Goal: Find specific page/section: Find specific page/section

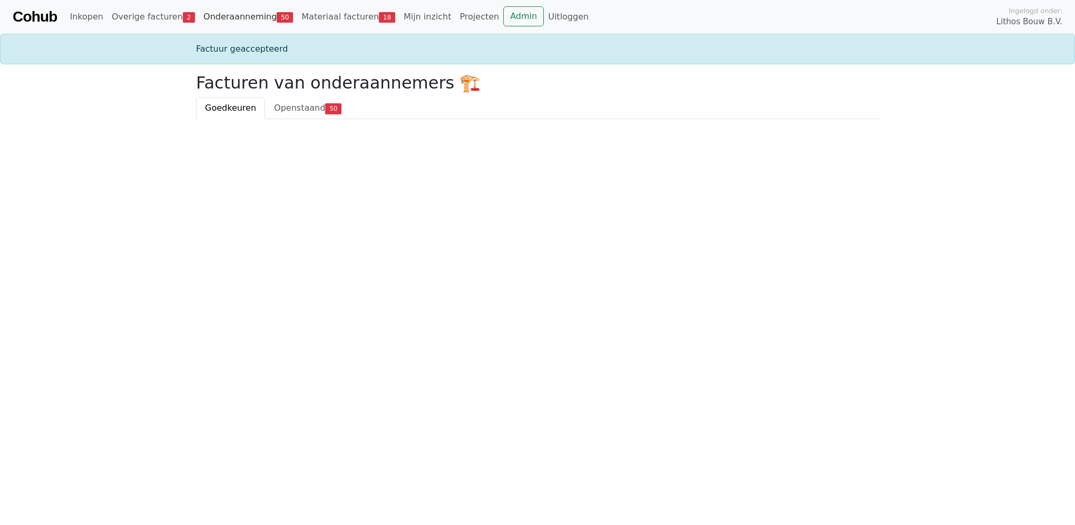
click at [232, 16] on link "Onderaanneming 50" at bounding box center [248, 16] width 98 height 21
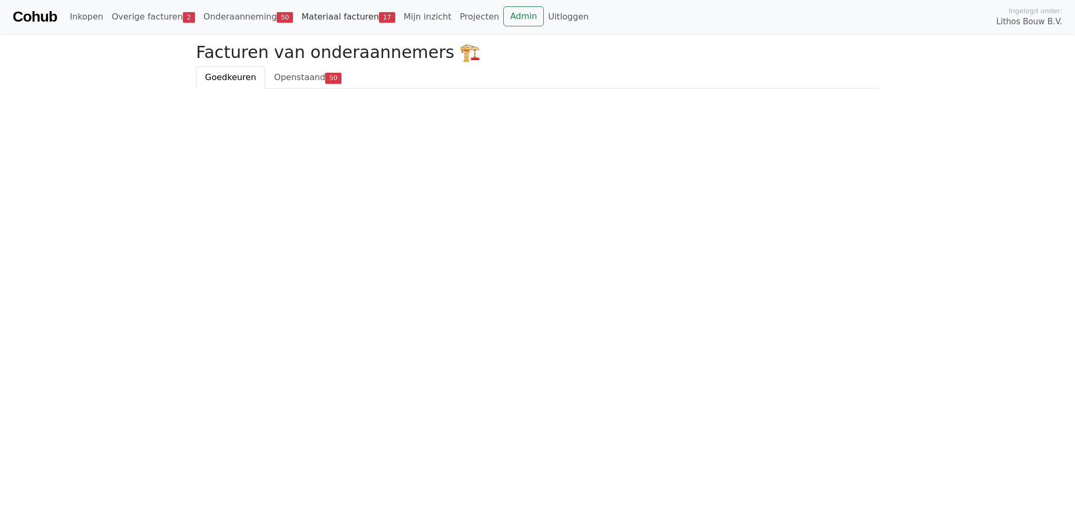
click at [328, 21] on link "Materiaal facturen 17" at bounding box center [348, 16] width 102 height 21
click at [503, 11] on link "Admin" at bounding box center [523, 16] width 41 height 20
